Goal: Task Accomplishment & Management: Complete application form

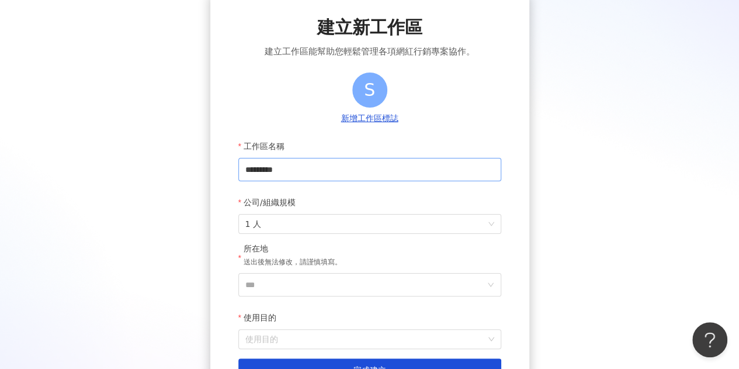
scroll to position [117, 0]
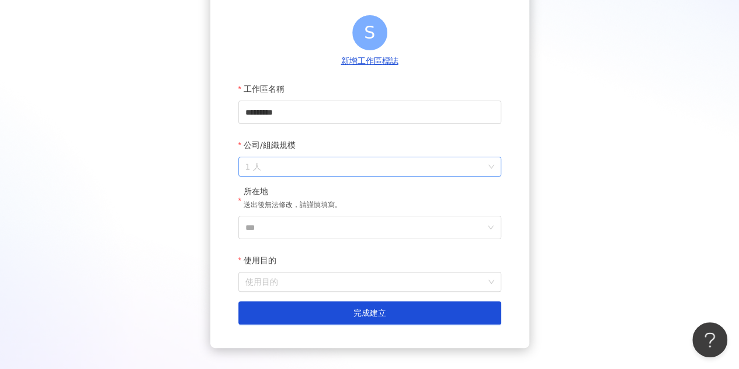
click at [321, 166] on span "1 人" at bounding box center [369, 166] width 249 height 19
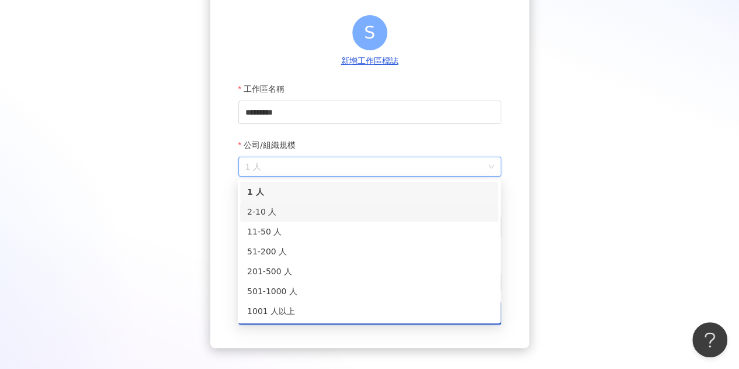
click at [304, 212] on div "2-10 人" at bounding box center [369, 211] width 244 height 13
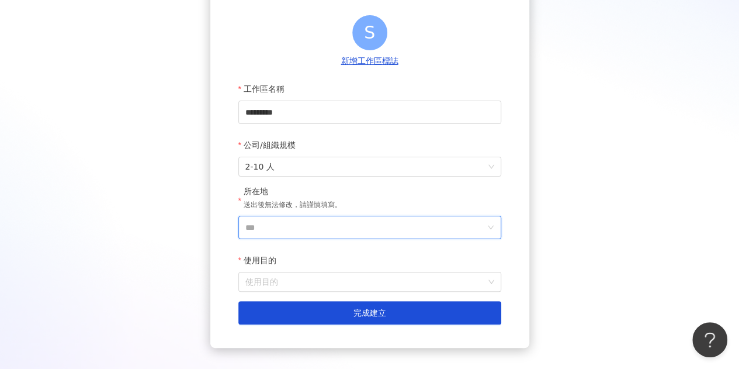
click at [290, 228] on input "***" at bounding box center [365, 227] width 240 height 22
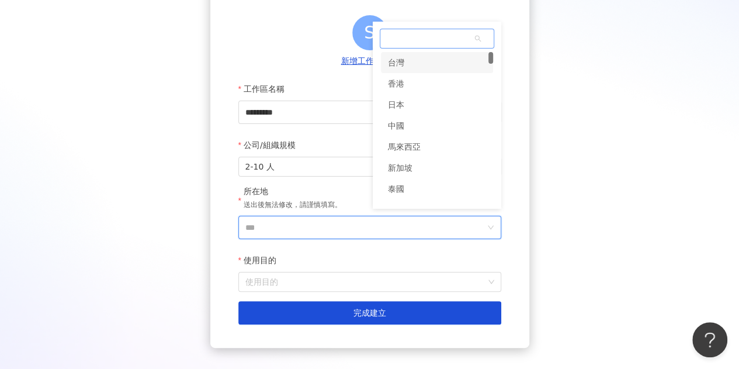
click at [403, 63] on div "台灣" at bounding box center [396, 62] width 16 height 21
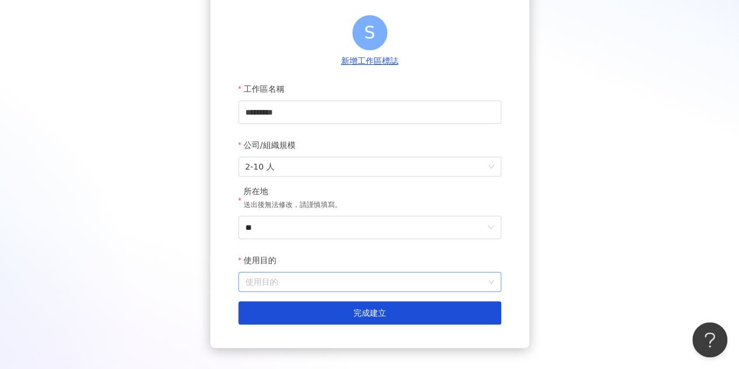
click at [307, 288] on input "使用目的" at bounding box center [369, 281] width 249 height 19
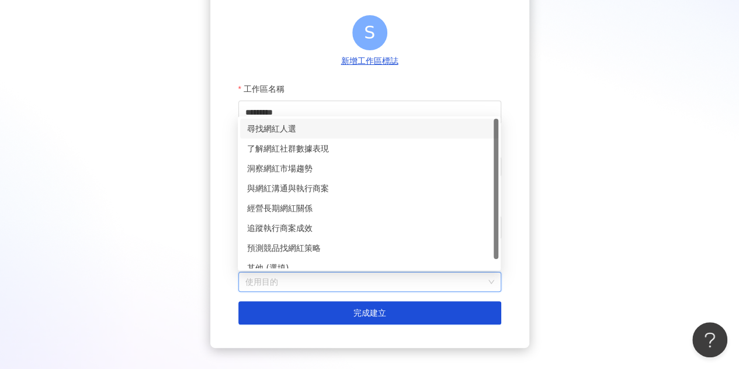
click at [308, 130] on div "尋找網紅人選" at bounding box center [369, 128] width 244 height 13
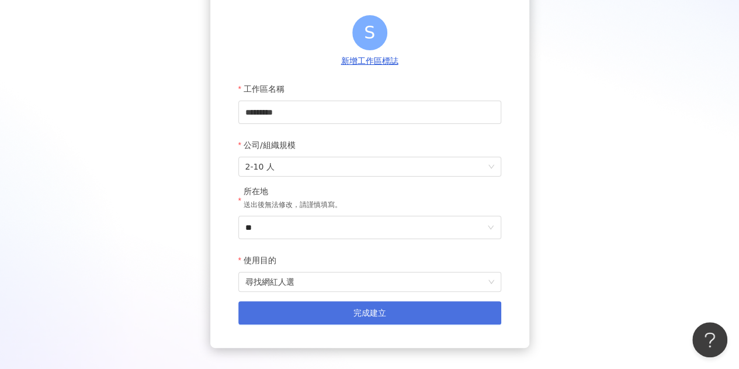
click at [358, 314] on span "完成建立" at bounding box center [369, 312] width 33 height 9
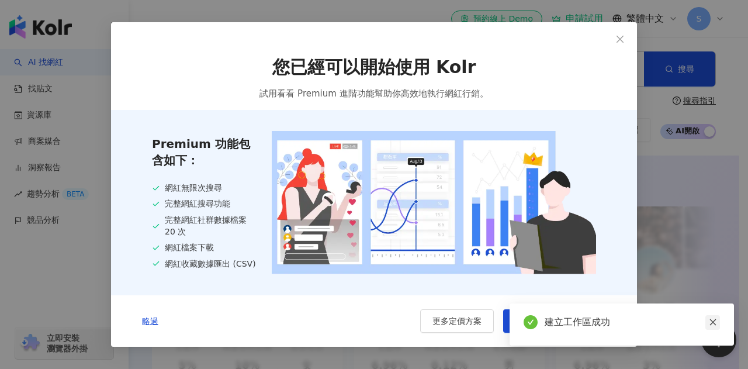
drag, startPoint x: 712, startPoint y: 322, endPoint x: 658, endPoint y: 321, distance: 53.8
click at [711, 322] on icon "close" at bounding box center [713, 322] width 8 height 8
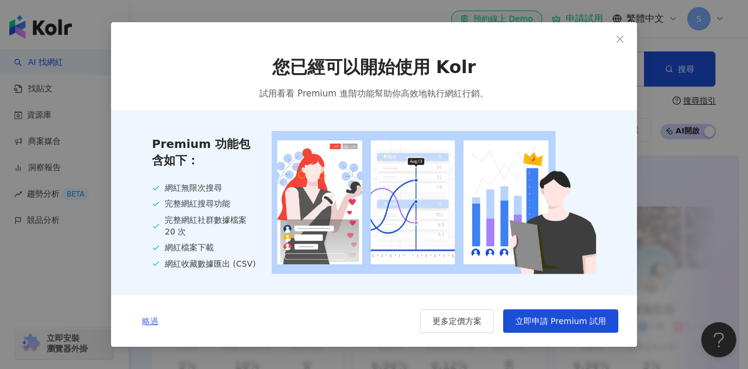
click at [149, 322] on span "略過" at bounding box center [150, 320] width 16 height 9
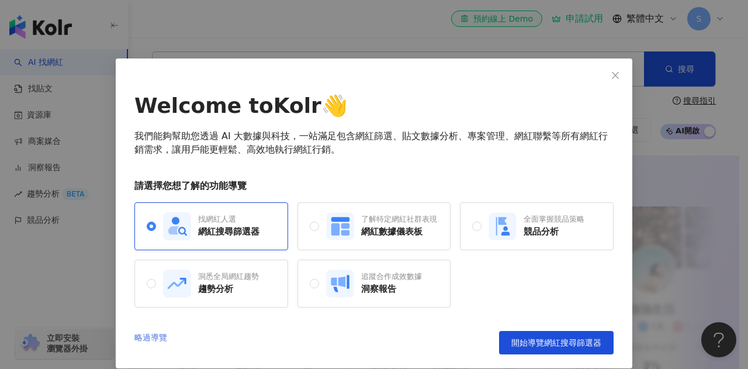
click at [160, 335] on link "略過導覽" at bounding box center [150, 342] width 33 height 23
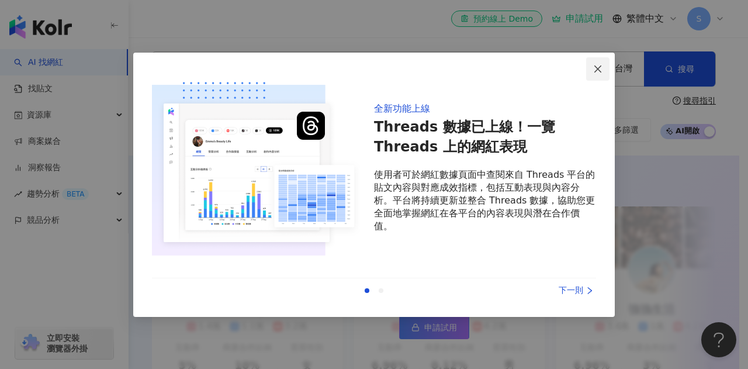
click at [599, 67] on icon "close" at bounding box center [597, 68] width 7 height 7
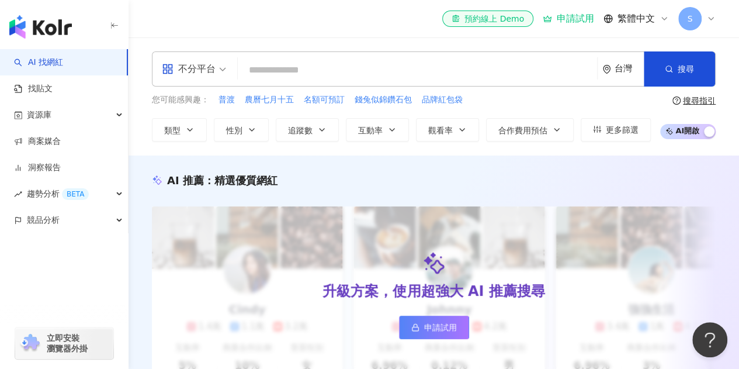
click at [736, 108] on div "不分平台 台灣 搜尋 您可能感興趣： 普渡 農曆七月十五 名額可預訂 錢兔似錦鑽石包 品牌紅包袋 類型 性別 追蹤數 互動率 觀看率 合作費用預估 更多篩選 …" at bounding box center [434, 96] width 610 height 90
click at [708, 20] on icon at bounding box center [710, 18] width 9 height 9
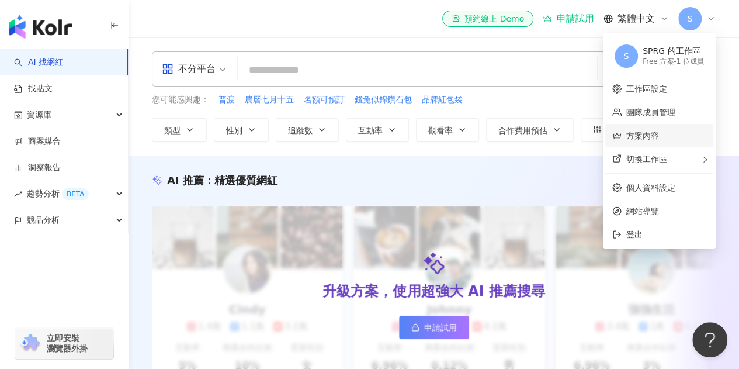
click at [652, 133] on link "方案內容" at bounding box center [642, 135] width 33 height 9
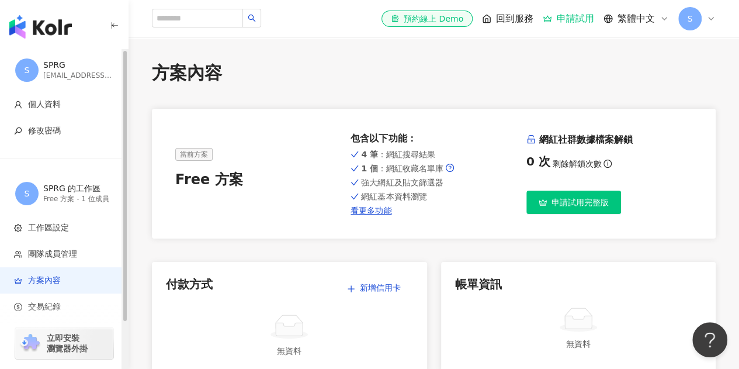
click at [60, 71] on div "[EMAIL_ADDRESS][DOMAIN_NAME]" at bounding box center [78, 76] width 70 height 10
